Goal: Task Accomplishment & Management: Use online tool/utility

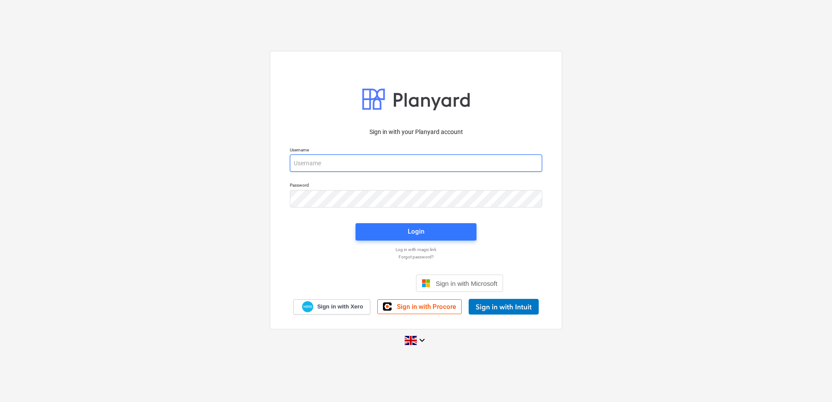
click at [310, 165] on input "email" at bounding box center [416, 163] width 253 height 17
click at [315, 160] on input "email" at bounding box center [416, 163] width 253 height 17
click at [315, 163] on input "email" at bounding box center [416, 163] width 253 height 17
type input "[EMAIL_ADDRESS][DOMAIN_NAME]"
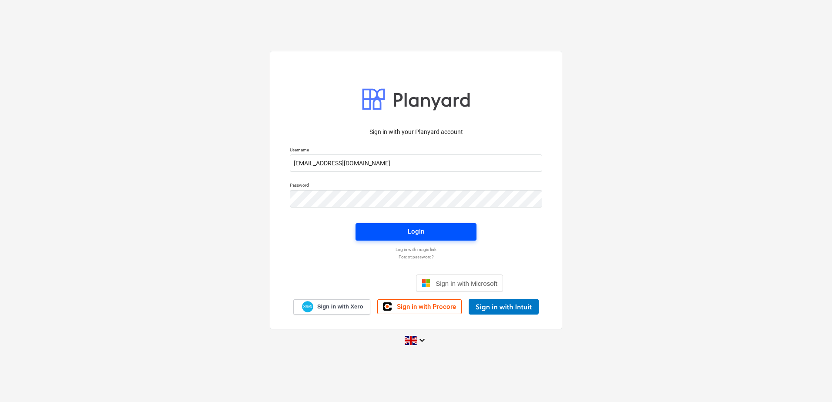
click at [421, 234] on div "Login" at bounding box center [416, 231] width 17 height 11
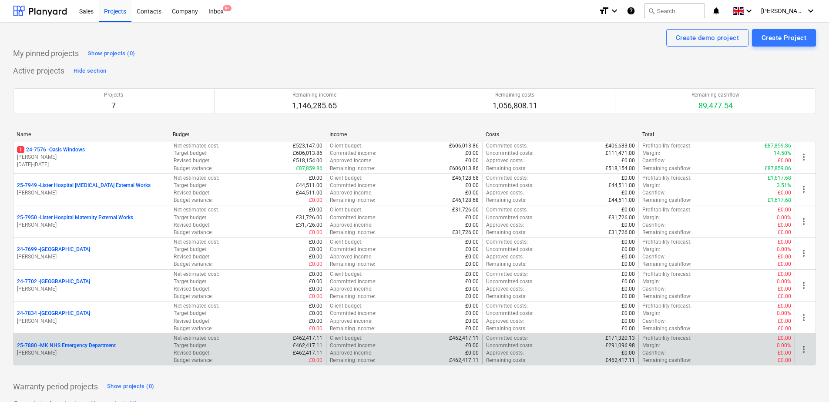
click at [94, 348] on p "25-7880 - MK NHS Emergency Department" at bounding box center [66, 345] width 99 height 7
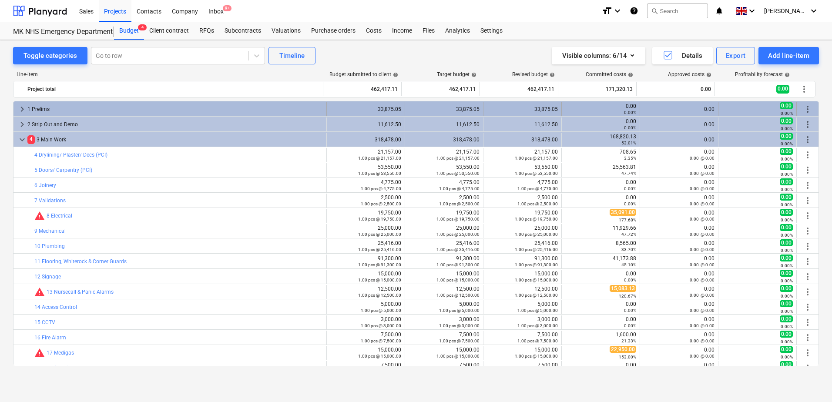
click at [26, 109] on span "keyboard_arrow_right" at bounding box center [22, 109] width 10 height 10
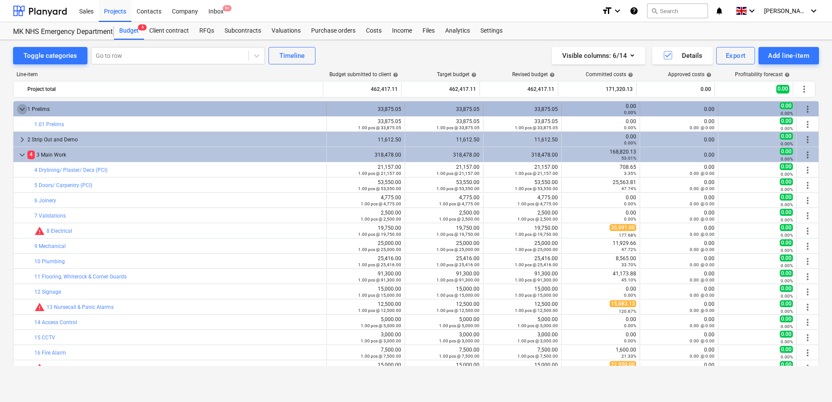
click at [26, 108] on span "keyboard_arrow_down" at bounding box center [22, 109] width 10 height 10
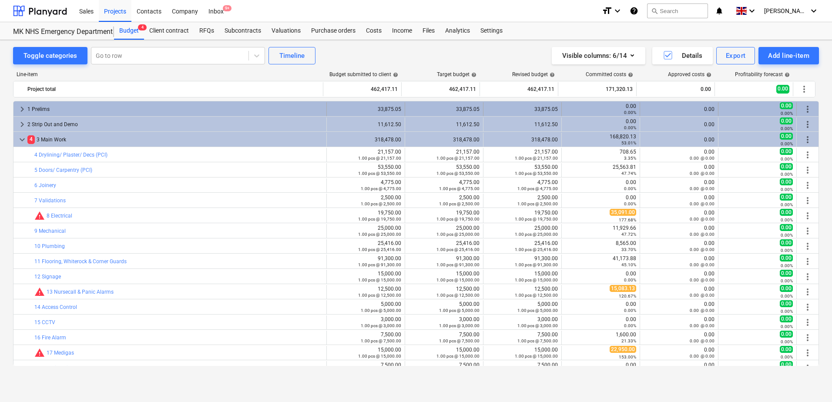
click at [28, 108] on div "1 Prelims" at bounding box center [175, 109] width 296 height 14
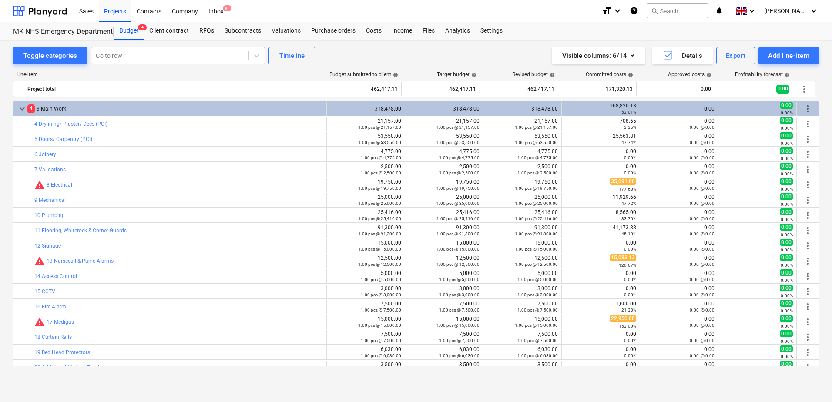
scroll to position [3, 0]
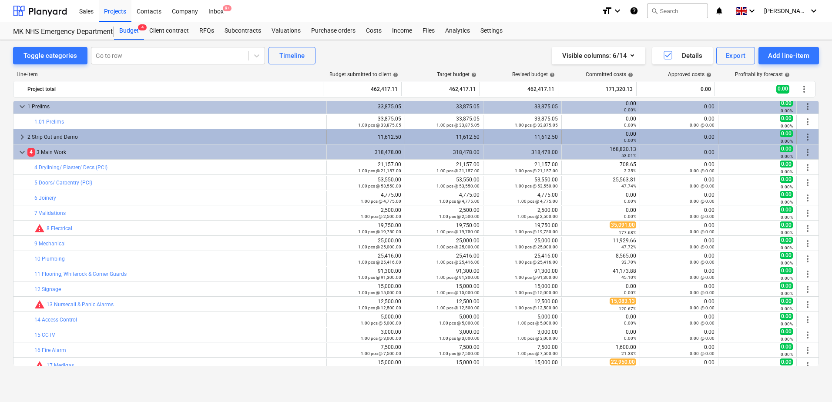
click at [24, 134] on span "keyboard_arrow_right" at bounding box center [22, 137] width 10 height 10
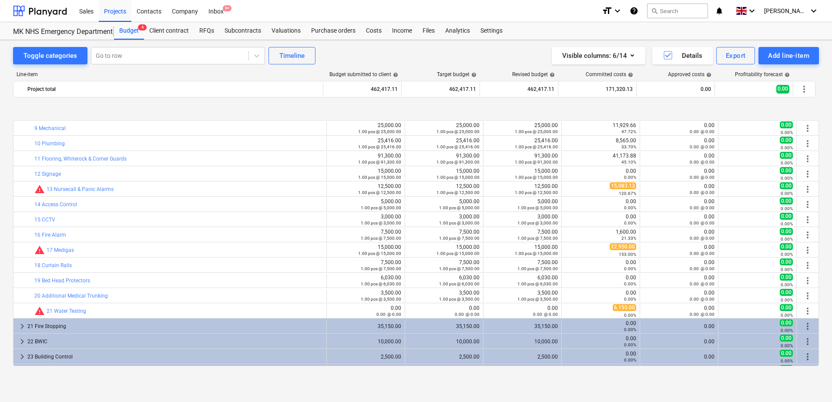
scroll to position [177, 0]
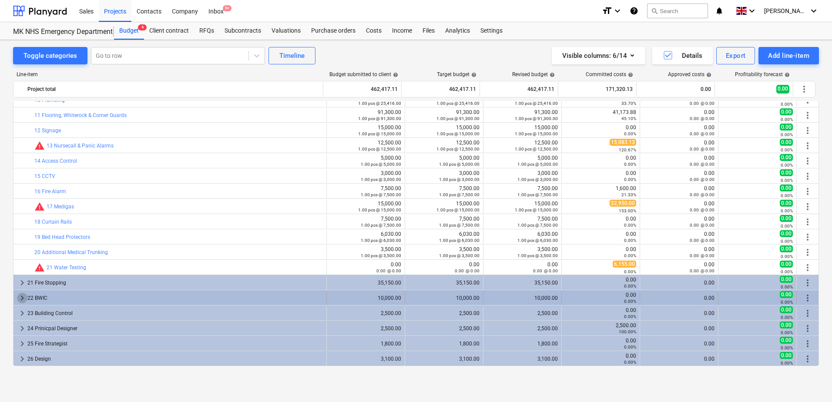
click at [24, 297] on span "keyboard_arrow_right" at bounding box center [22, 298] width 10 height 10
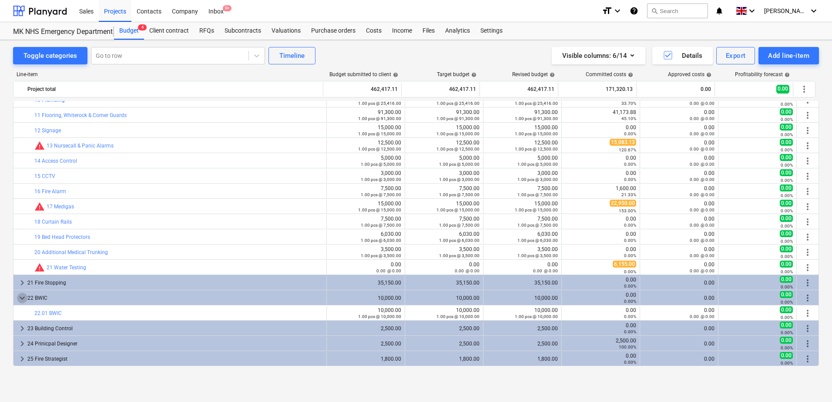
click at [24, 297] on span "keyboard_arrow_down" at bounding box center [22, 298] width 10 height 10
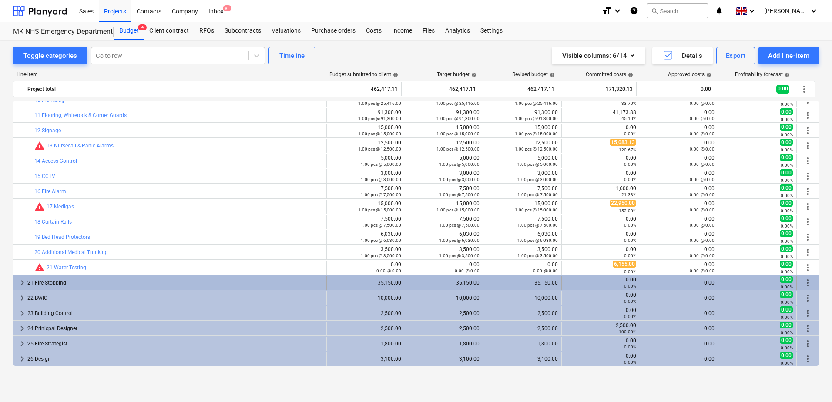
click at [20, 279] on span "keyboard_arrow_right" at bounding box center [22, 283] width 10 height 10
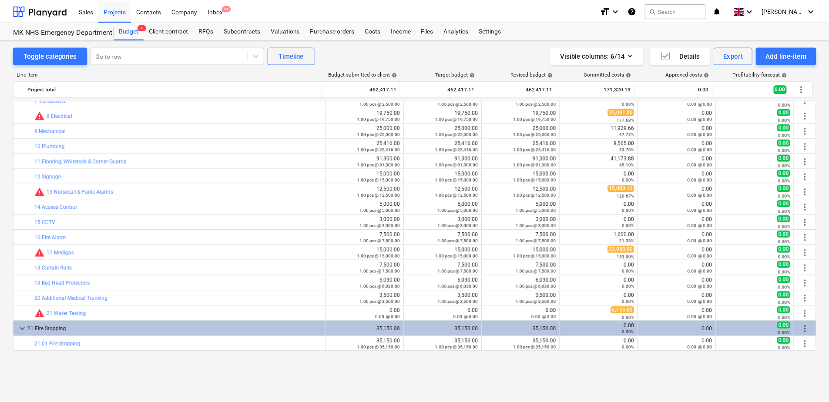
scroll to position [0, 0]
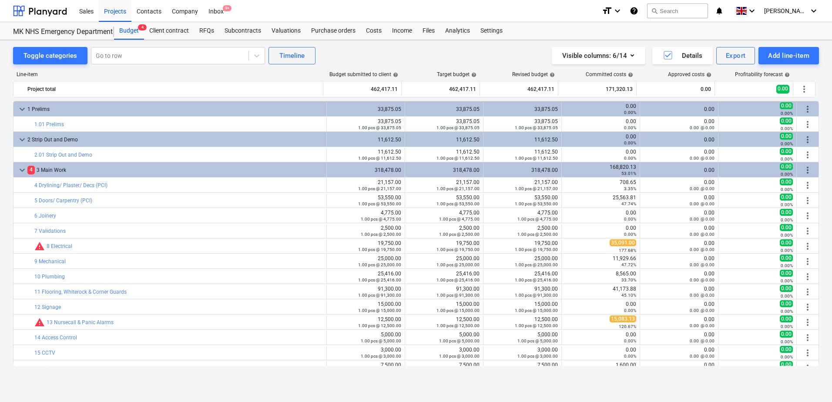
click at [639, 13] on icon "help" at bounding box center [634, 11] width 9 height 10
click at [772, 56] on div "Add line-item" at bounding box center [788, 55] width 41 height 11
click at [768, 36] on div at bounding box center [416, 201] width 832 height 402
click at [774, 53] on div "Add line-item" at bounding box center [788, 55] width 41 height 11
click at [374, 33] on div at bounding box center [416, 201] width 832 height 402
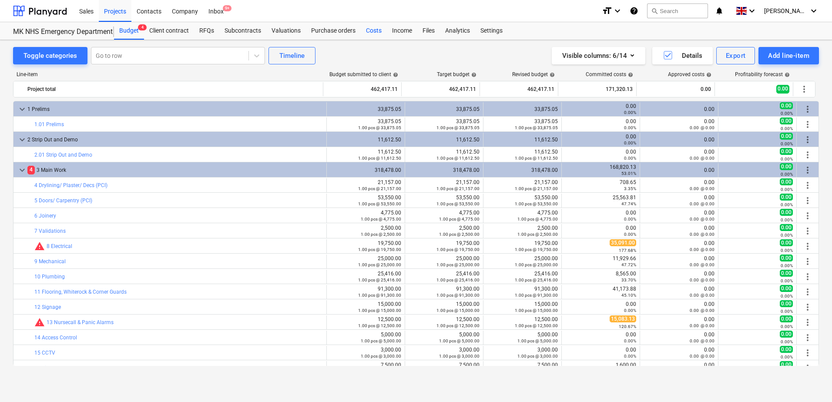
click at [373, 34] on div "Costs" at bounding box center [374, 30] width 26 height 17
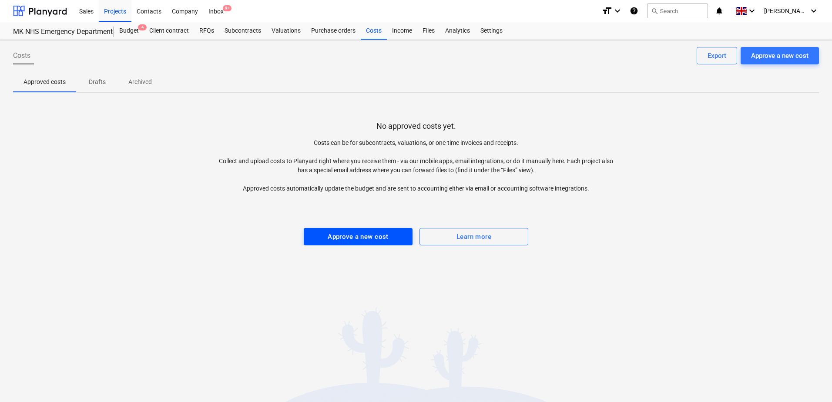
click at [350, 236] on div "Approve a new cost" at bounding box center [358, 236] width 61 height 11
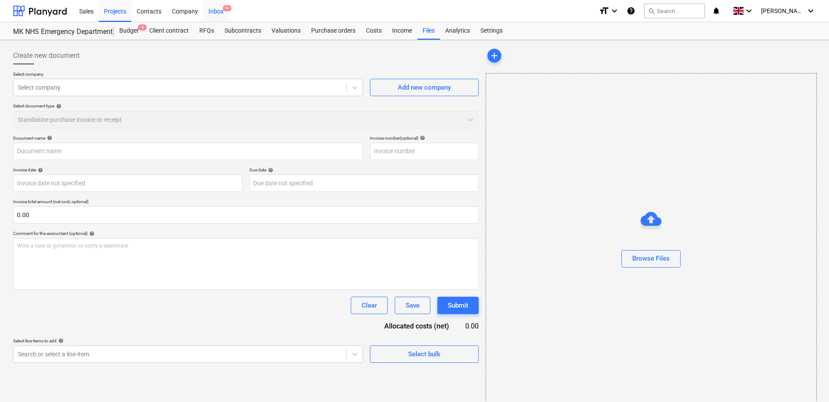
click at [211, 10] on div "Inbox 9+" at bounding box center [216, 11] width 26 height 22
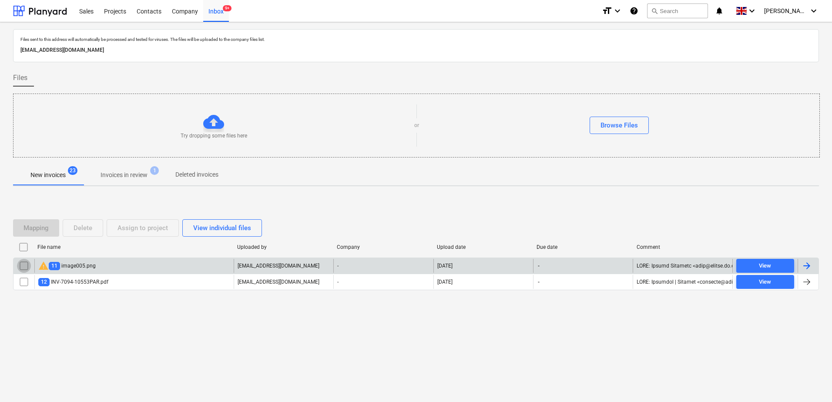
click at [27, 258] on div "warning 11 image005.png [EMAIL_ADDRESS][DOMAIN_NAME] - [DATE] - View" at bounding box center [416, 266] width 806 height 16
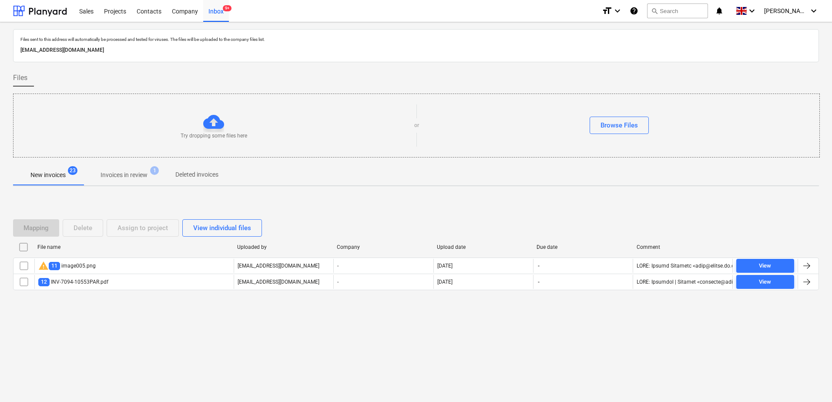
click at [26, 243] on input "checkbox" at bounding box center [24, 247] width 14 height 14
click at [81, 224] on div "Delete" at bounding box center [83, 227] width 19 height 11
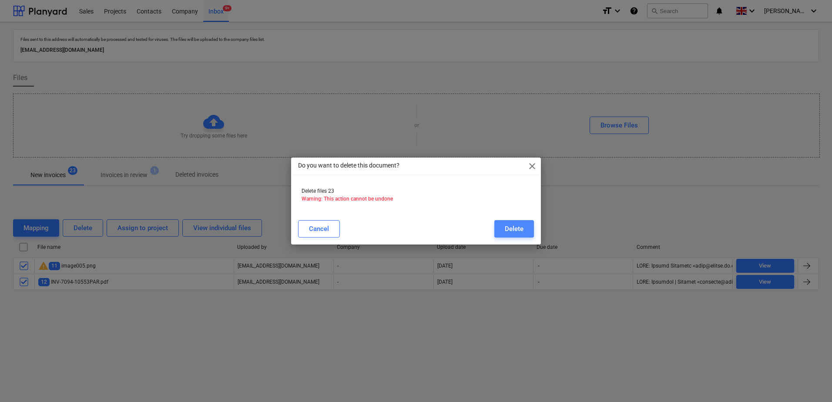
click at [517, 225] on div "Delete" at bounding box center [514, 228] width 19 height 11
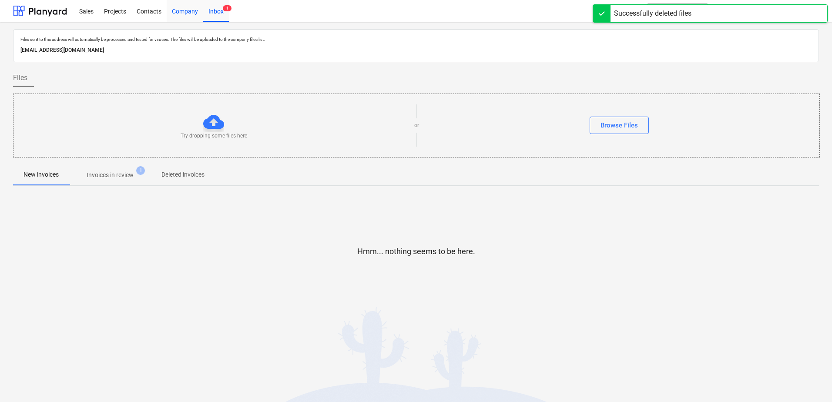
click at [185, 10] on div "Company" at bounding box center [185, 11] width 37 height 22
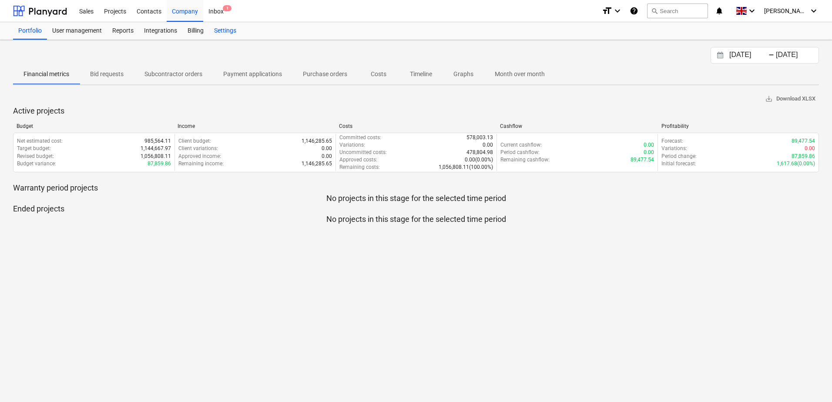
click at [236, 29] on div "Settings" at bounding box center [225, 30] width 33 height 17
click at [109, 7] on div "Projects" at bounding box center [115, 11] width 33 height 22
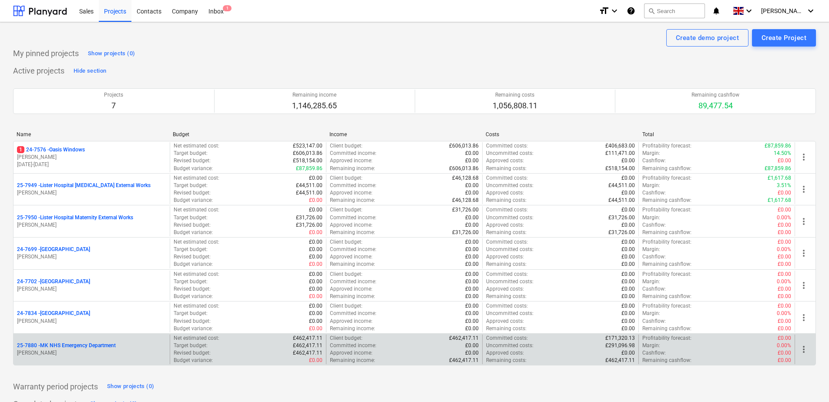
click at [55, 340] on div "25-7880 - MK NHS Emergency Department [PERSON_NAME]" at bounding box center [91, 350] width 156 height 30
click at [55, 347] on p "25-7880 - MK NHS Emergency Department" at bounding box center [66, 345] width 99 height 7
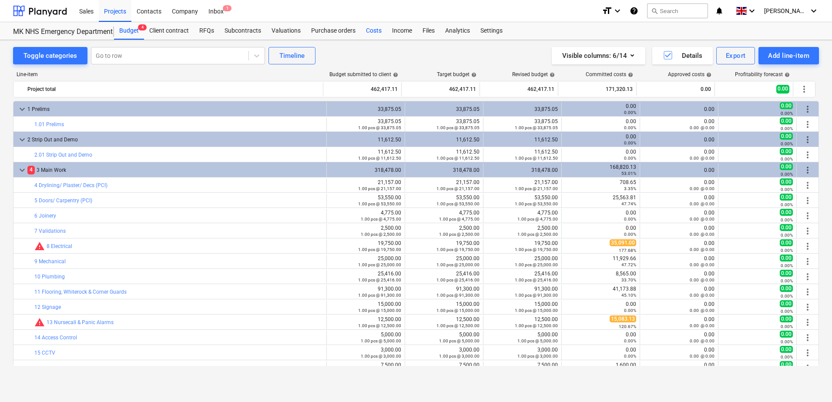
click at [377, 30] on div "Costs" at bounding box center [374, 30] width 26 height 17
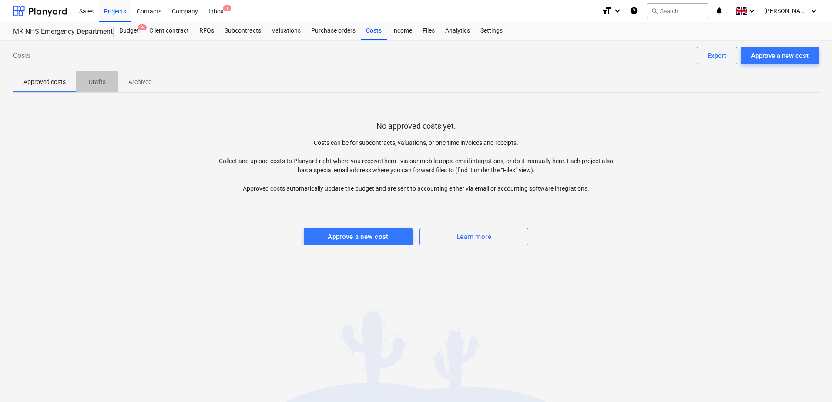
click at [102, 82] on p "Drafts" at bounding box center [97, 81] width 21 height 9
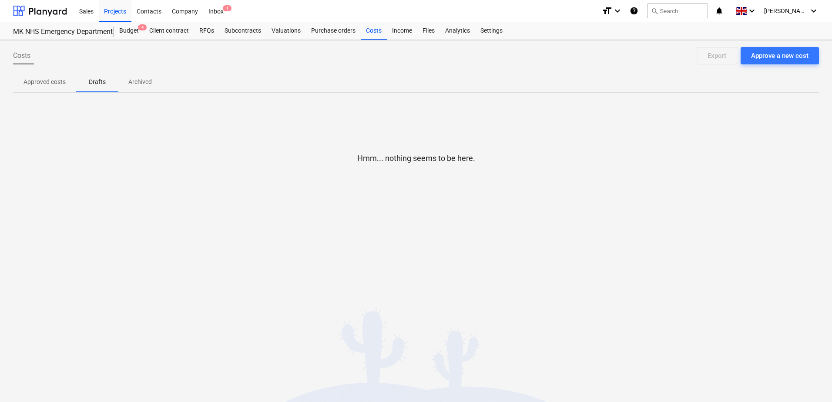
click at [142, 83] on p "Archived" at bounding box center [140, 81] width 24 height 9
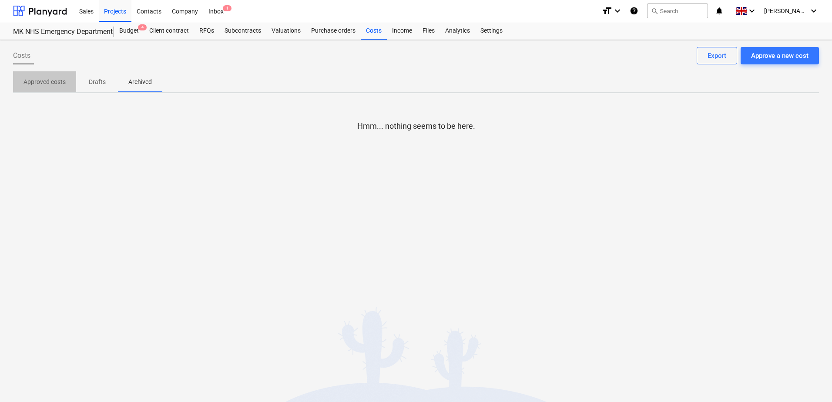
click at [60, 83] on p "Approved costs" at bounding box center [45, 81] width 42 height 9
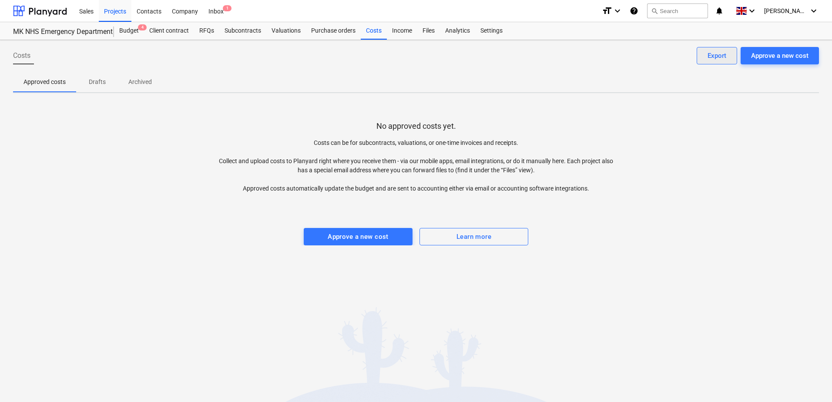
click at [720, 57] on div "Export" at bounding box center [717, 55] width 19 height 11
click at [347, 229] on button "Approve a new cost" at bounding box center [358, 236] width 109 height 17
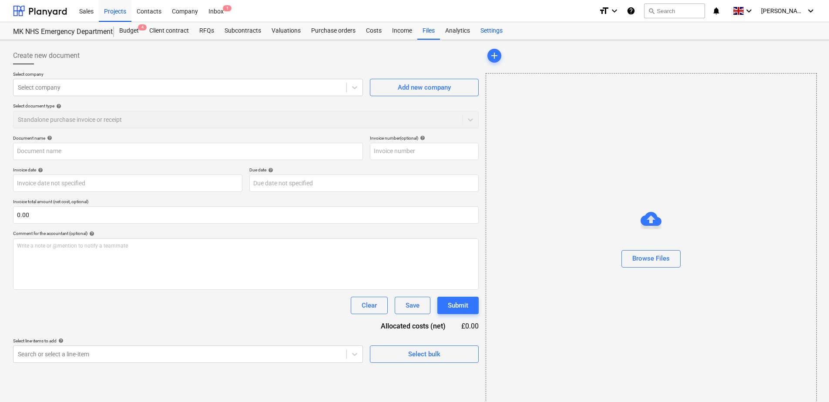
click at [486, 31] on div "Settings" at bounding box center [491, 30] width 33 height 17
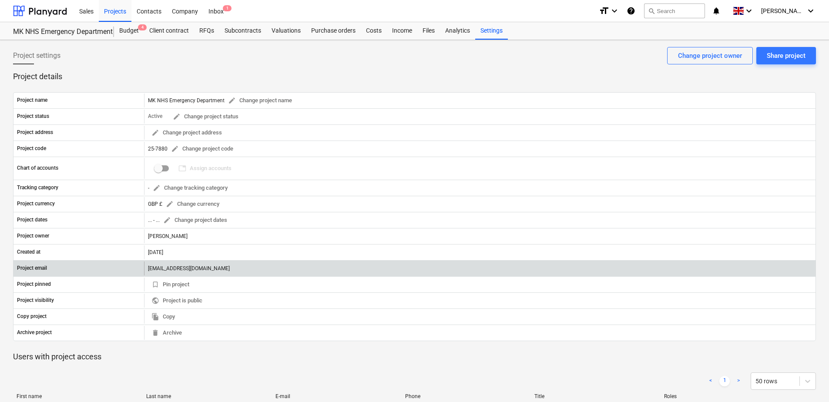
drag, startPoint x: 315, startPoint y: 269, endPoint x: 145, endPoint y: 269, distance: 169.8
click at [145, 269] on div "[EMAIL_ADDRESS][DOMAIN_NAME]" at bounding box center [480, 269] width 672 height 14
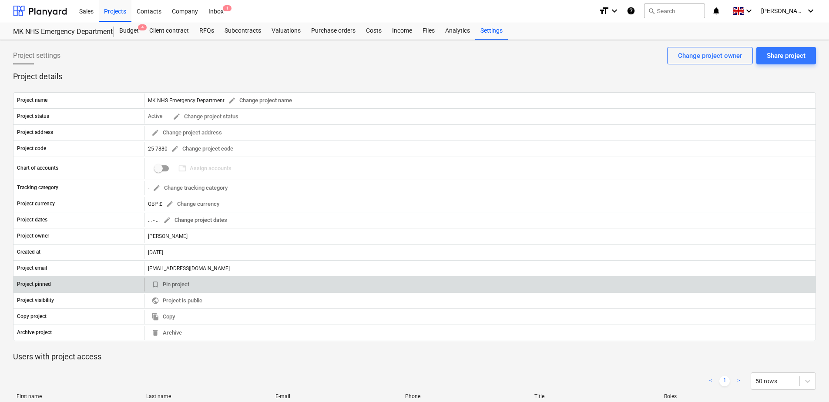
copy div "[EMAIL_ADDRESS][DOMAIN_NAME]"
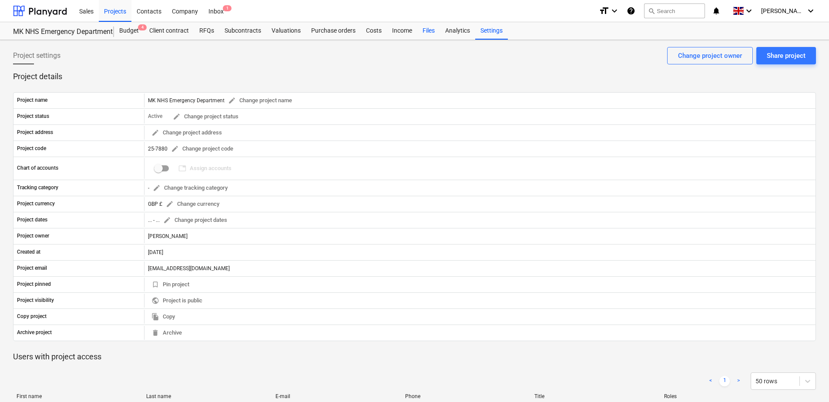
click at [428, 30] on div "Files" at bounding box center [429, 30] width 23 height 17
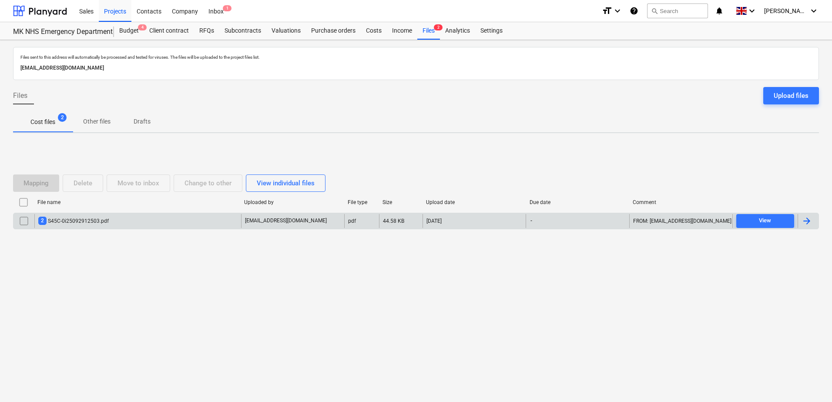
click at [72, 222] on div "2 S45C-0i25092912503.pdf" at bounding box center [73, 221] width 71 height 8
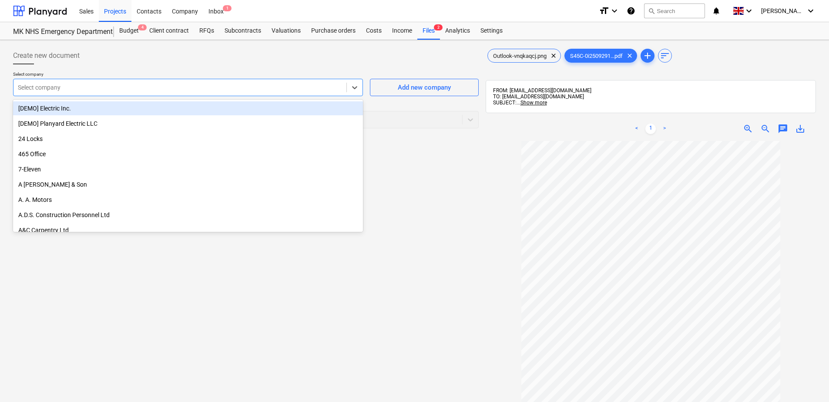
click at [46, 85] on div at bounding box center [180, 87] width 324 height 9
type input "trav"
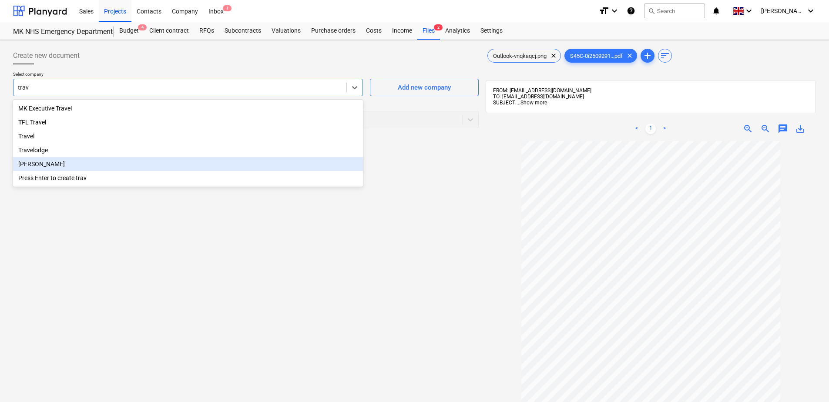
click at [74, 169] on div "[PERSON_NAME]" at bounding box center [188, 164] width 350 height 14
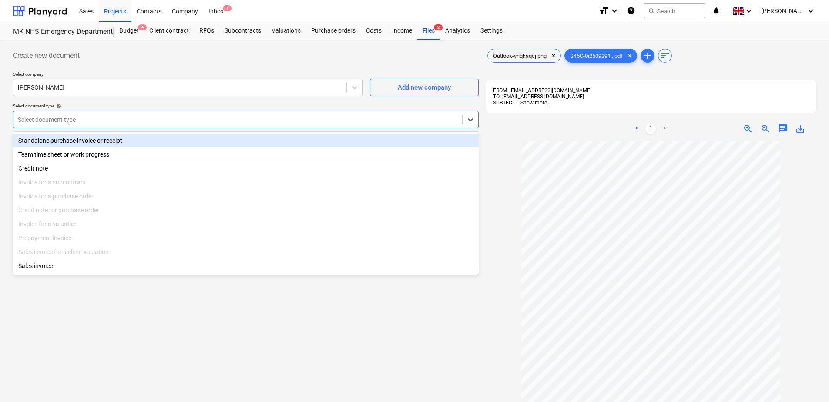
click at [55, 119] on div at bounding box center [238, 119] width 440 height 9
click at [82, 139] on div "Standalone purchase invoice or receipt" at bounding box center [246, 141] width 466 height 14
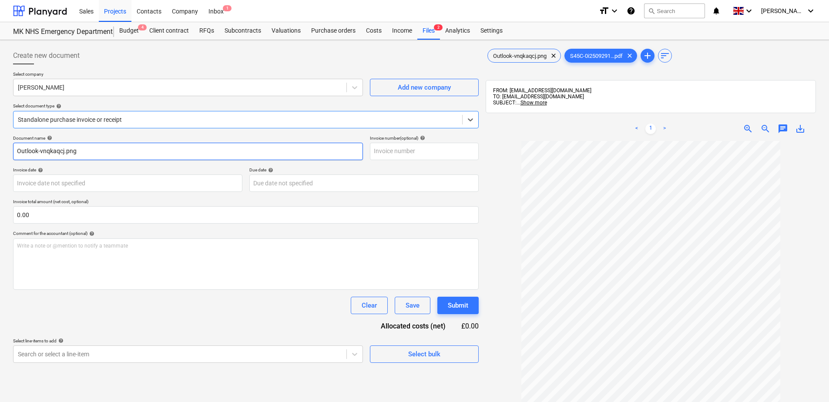
click at [85, 152] on input "Outlook-vnqkaqcj.png" at bounding box center [188, 151] width 350 height 17
type input "O"
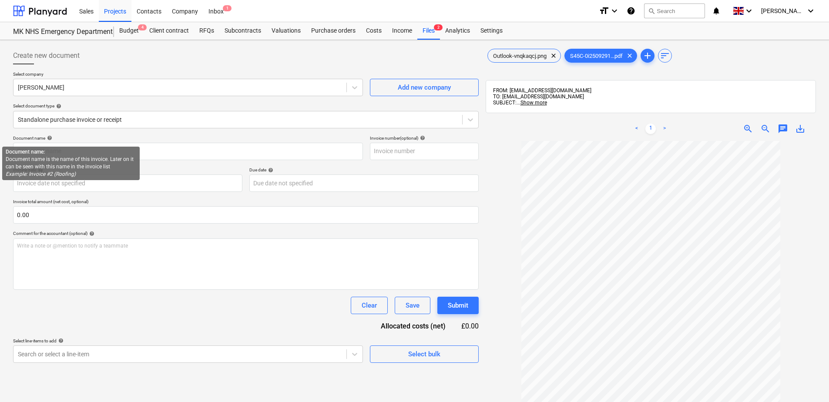
click at [48, 137] on span "help" at bounding box center [48, 137] width 7 height 5
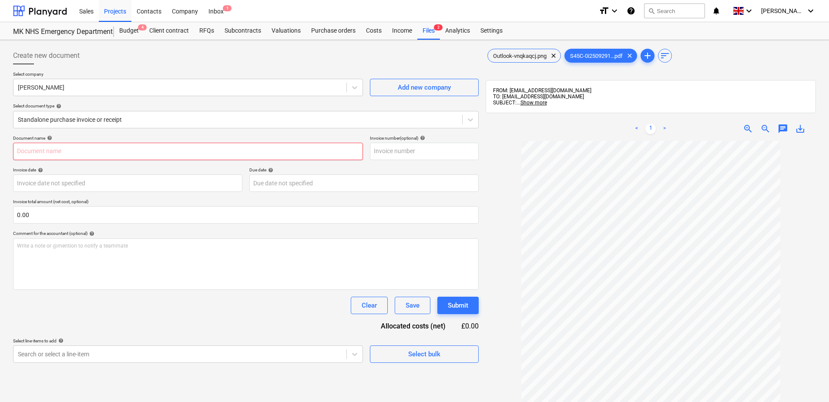
click at [152, 153] on input "text" at bounding box center [188, 151] width 350 height 17
click at [386, 148] on input "text" at bounding box center [424, 151] width 109 height 17
click at [74, 187] on body "Sales Projects Contacts Company Inbox 1 format_size keyboard_arrow_down help se…" at bounding box center [414, 201] width 829 height 402
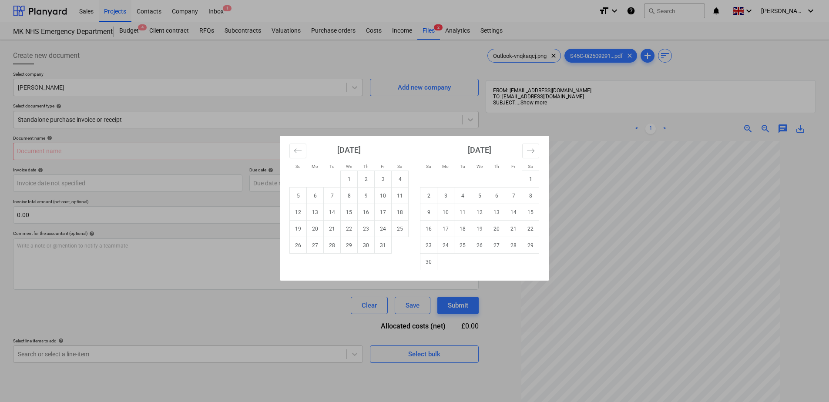
click at [111, 209] on div "Su Mo Tu We Th Fr Sa Su Mo Tu We Th Fr Sa [DATE] 1 2 3 4 5 6 7 8 9 10 11 12 13 …" at bounding box center [414, 201] width 829 height 402
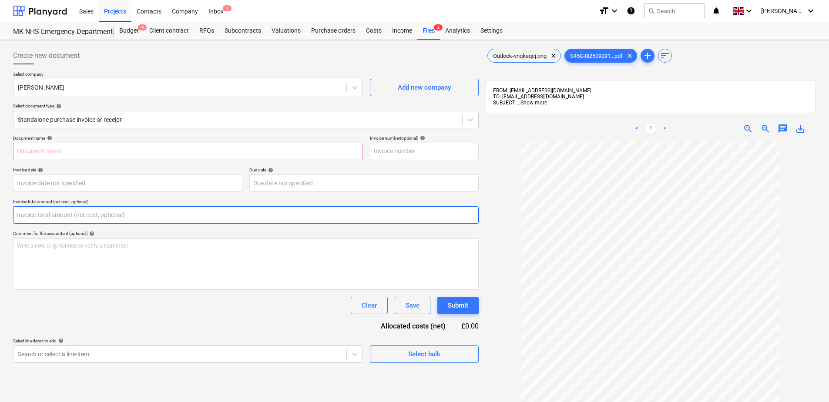
click at [54, 218] on input "text" at bounding box center [246, 214] width 466 height 17
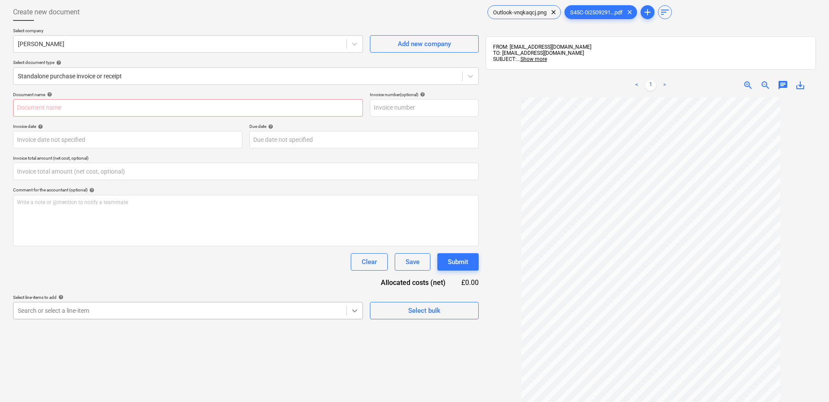
type input "0.00"
click at [358, 311] on body "Sales Projects Contacts Company Inbox 1 format_size keyboard_arrow_down help se…" at bounding box center [414, 157] width 829 height 402
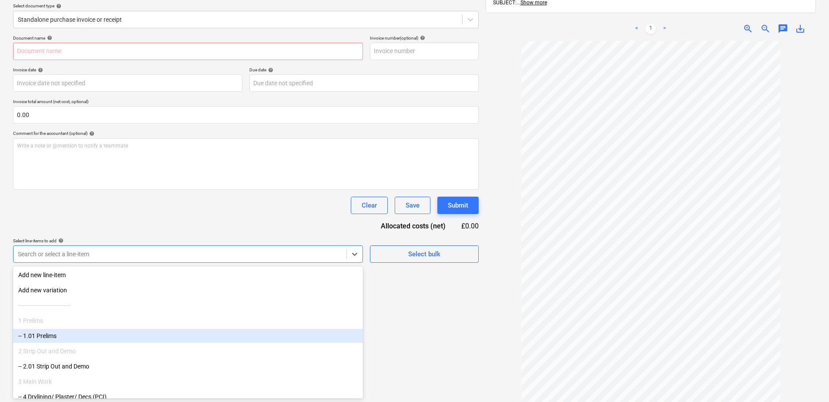
click at [91, 335] on div "-- 1.01 Prelims" at bounding box center [188, 336] width 350 height 14
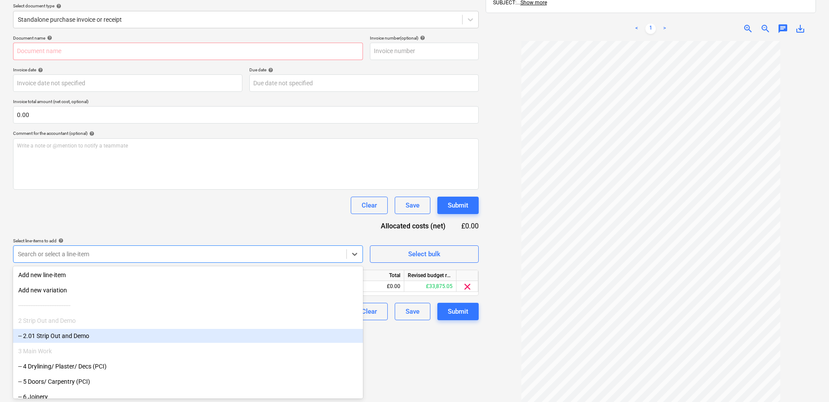
click at [398, 344] on div "Create new document Select company [PERSON_NAME] Add new company Select documen…" at bounding box center [246, 182] width 473 height 479
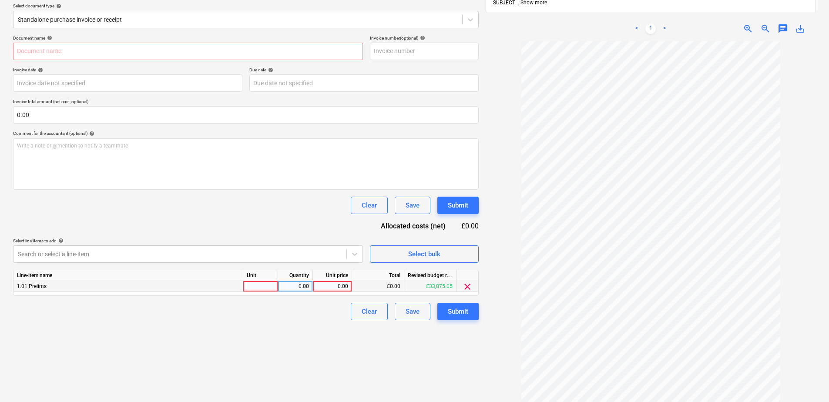
click at [256, 287] on div at bounding box center [260, 286] width 35 height 11
type input "1"
type input "50.15"
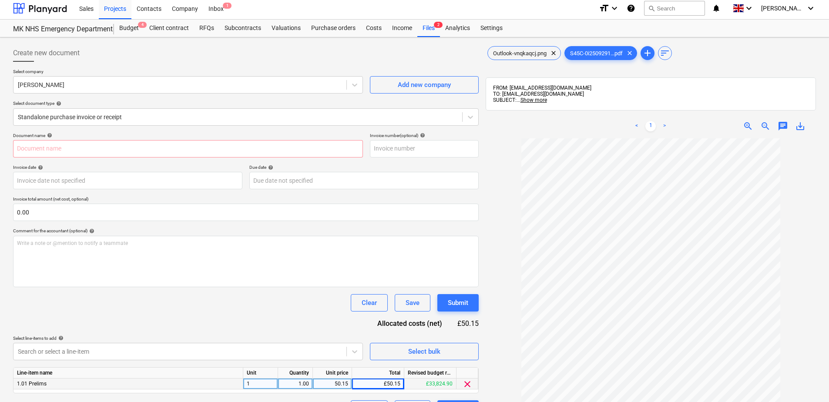
scroll to position [0, 0]
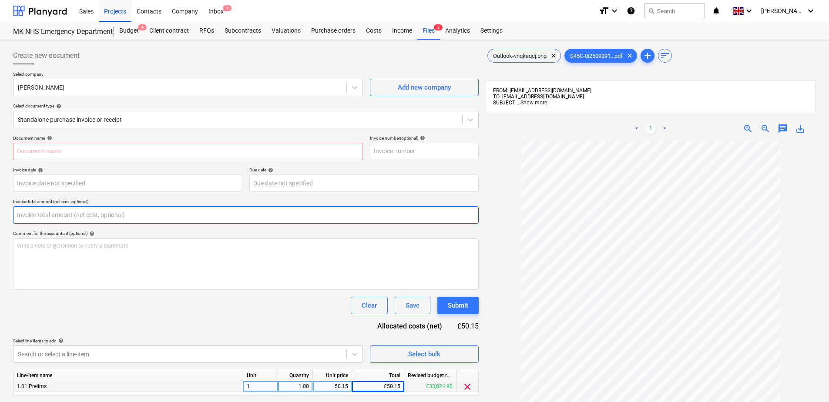
click at [55, 212] on input "text" at bounding box center [246, 214] width 466 height 17
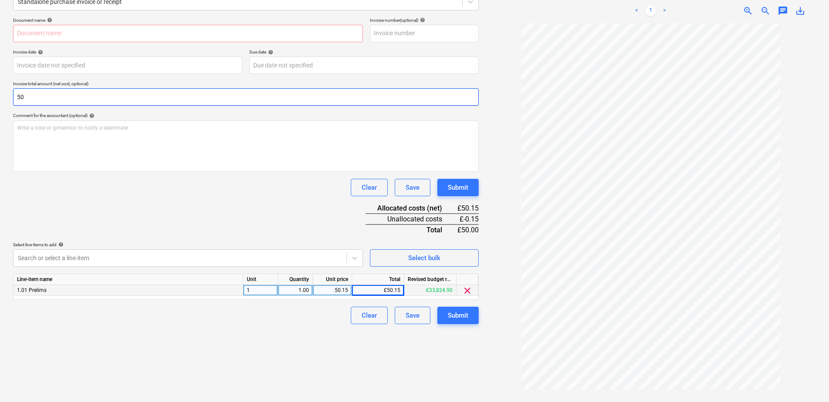
scroll to position [124, 0]
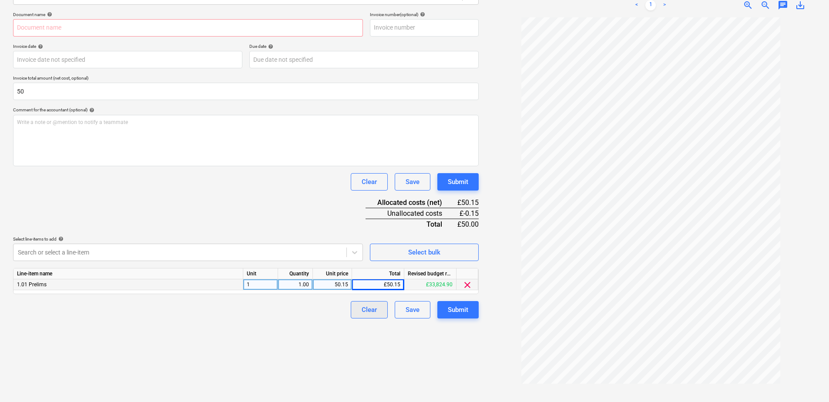
type input "50.00"
click at [362, 315] on div "Clear" at bounding box center [369, 309] width 15 height 11
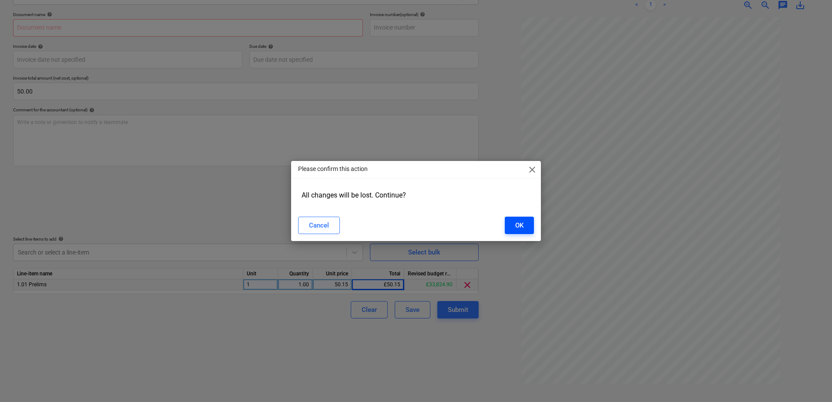
click at [519, 229] on div "OK" at bounding box center [519, 225] width 8 height 11
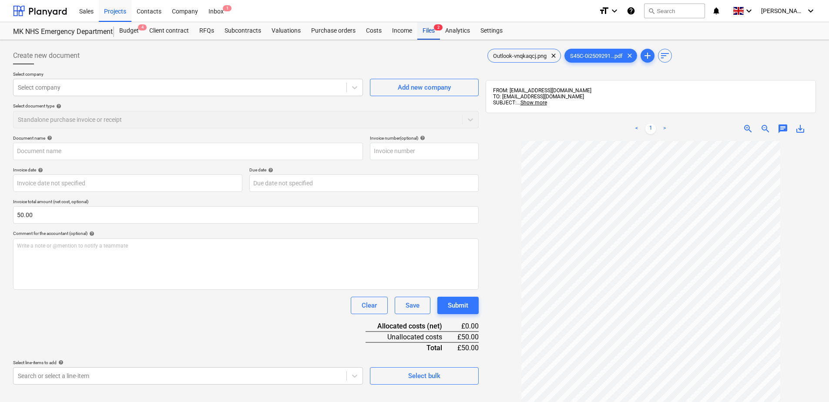
click at [424, 31] on div "Files 2" at bounding box center [429, 30] width 23 height 17
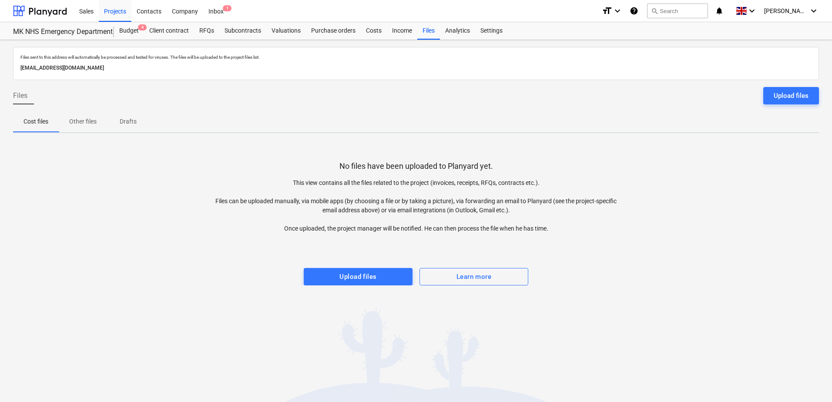
click at [76, 120] on p "Other files" at bounding box center [82, 121] width 27 height 9
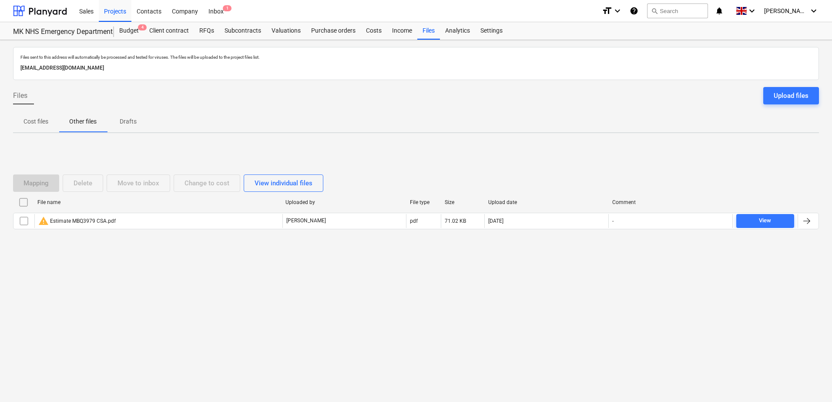
click at [130, 124] on p "Drafts" at bounding box center [128, 121] width 21 height 9
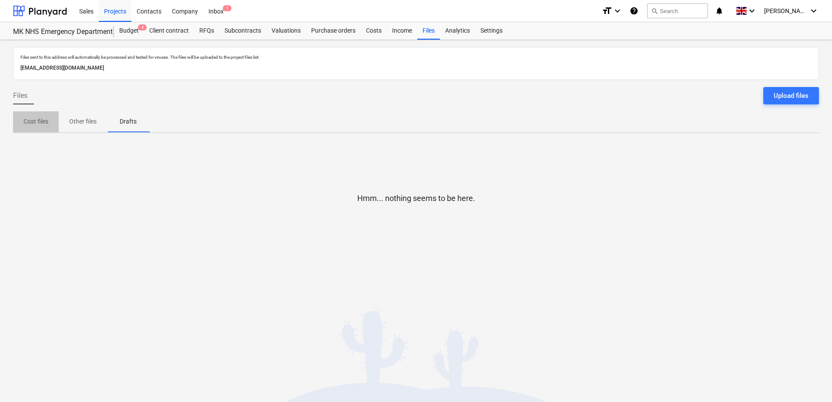
click at [49, 121] on span "Cost files" at bounding box center [36, 122] width 46 height 14
